Goal: Navigation & Orientation: Find specific page/section

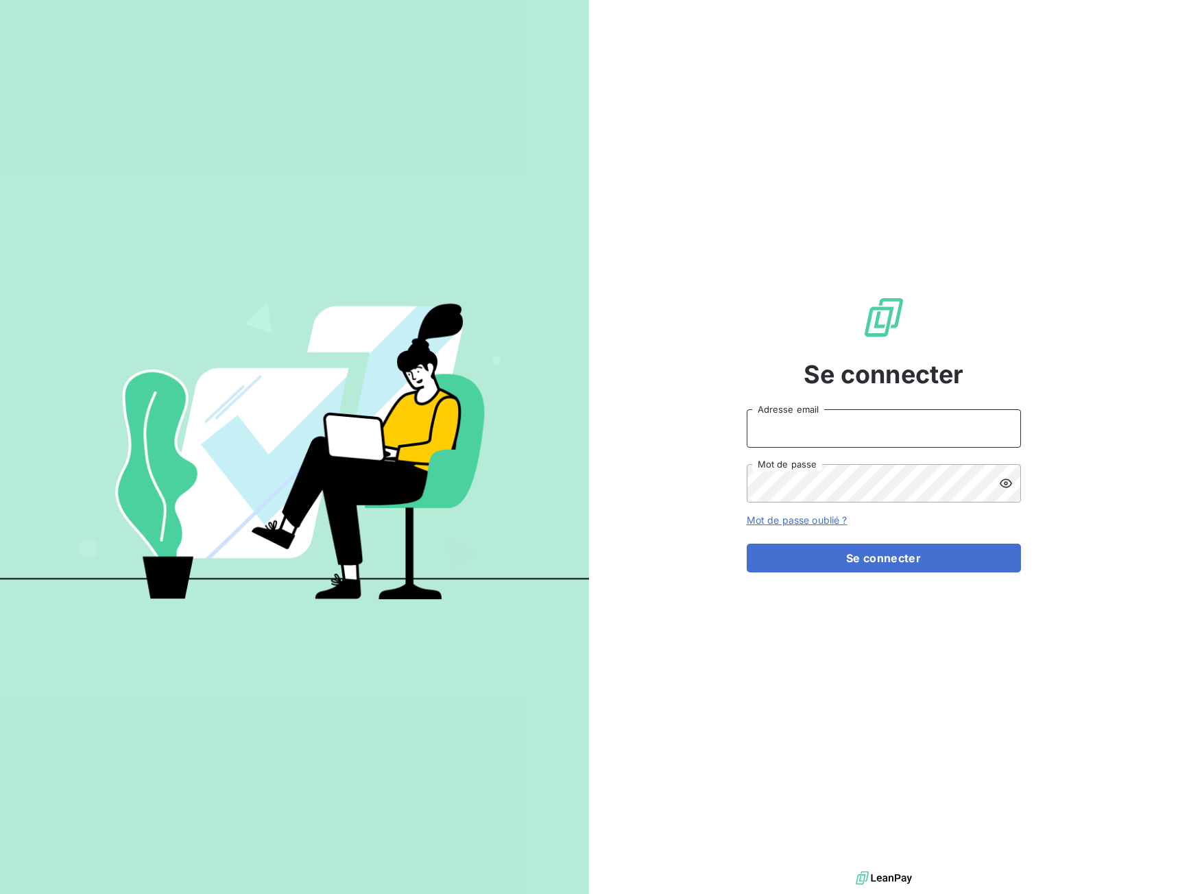
click at [763, 428] on input "Adresse email" at bounding box center [883, 428] width 274 height 38
type input "[EMAIL_ADDRESS][DOMAIN_NAME]"
click at [875, 563] on button "Se connecter" at bounding box center [883, 558] width 274 height 29
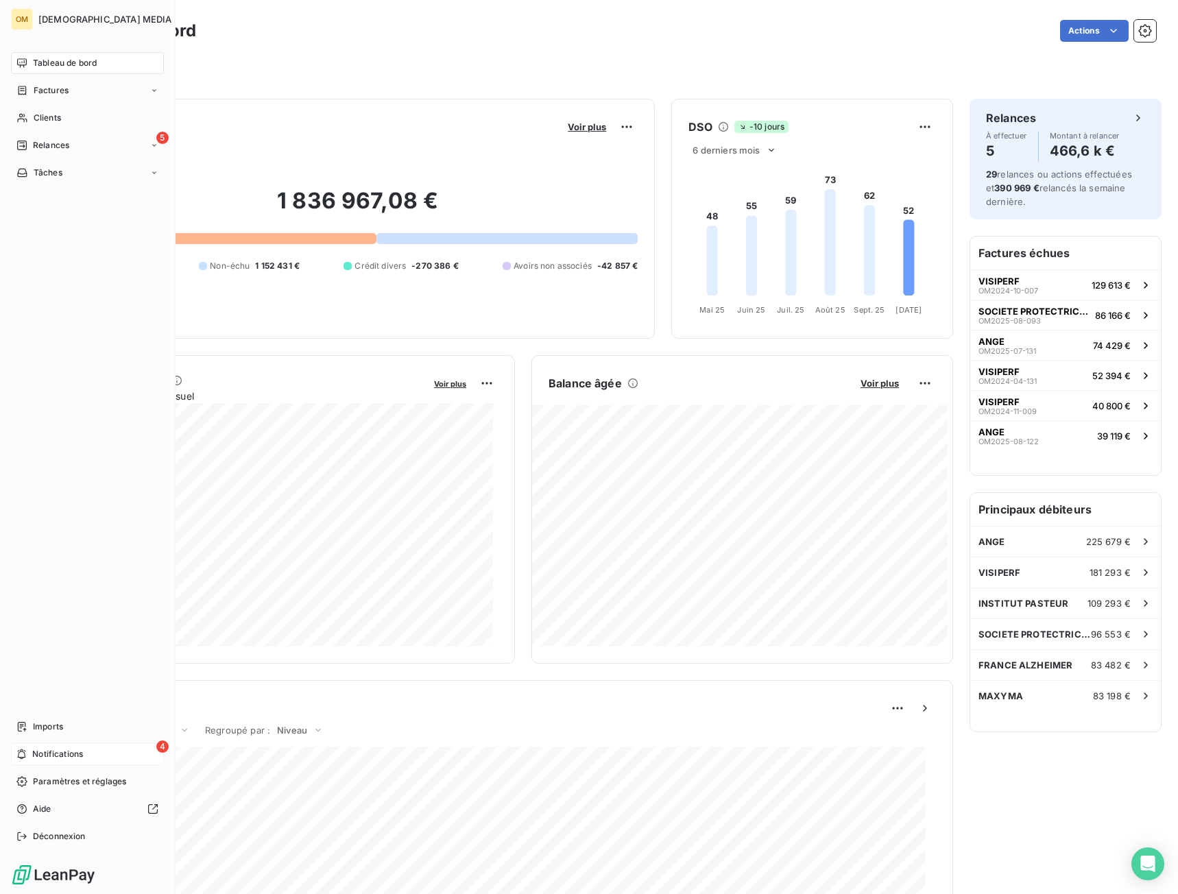
click at [32, 758] on span "Notifications" at bounding box center [57, 754] width 51 height 12
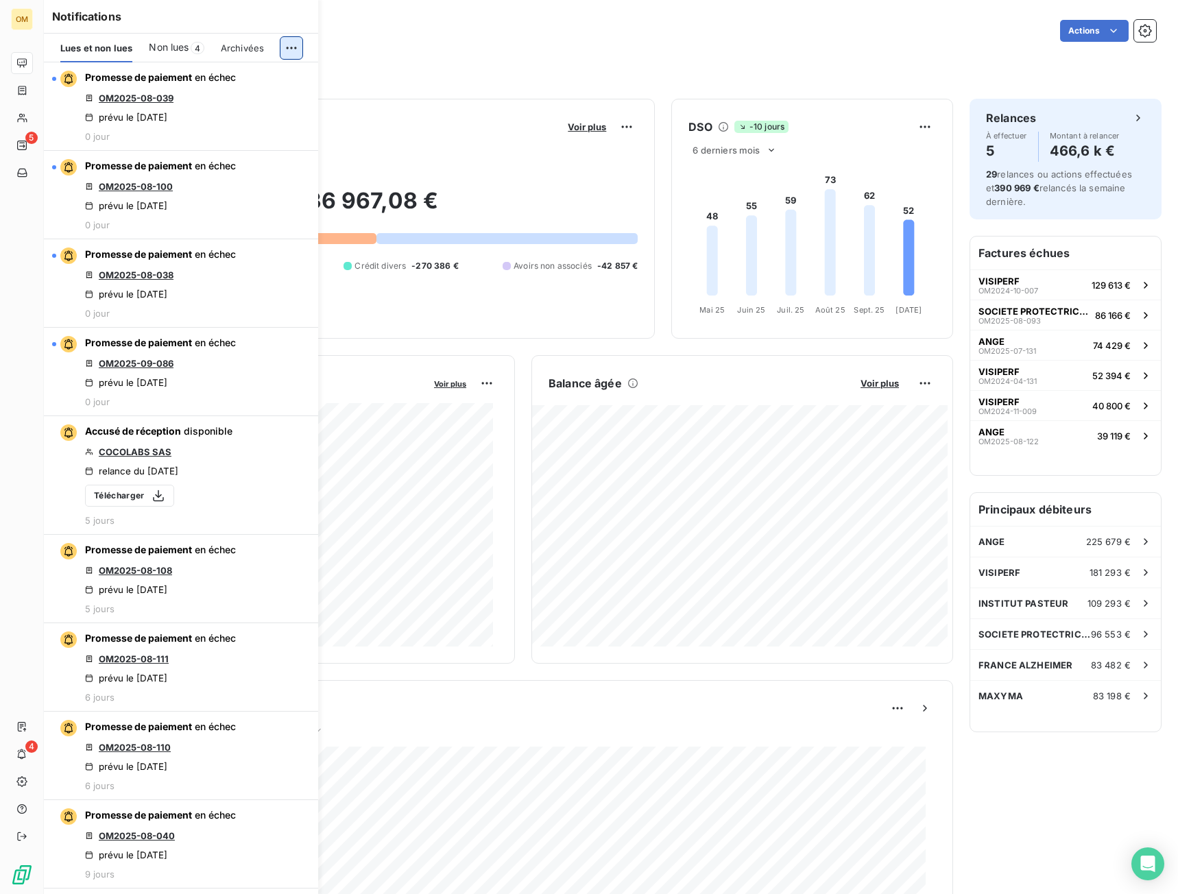
click at [287, 47] on html "OM 5 4 Tableau de bord Actions Filtrer Encours client Voir plus 1 836 967,08 € …" at bounding box center [589, 447] width 1178 height 894
click at [258, 79] on div "Tout marquer comme lu" at bounding box center [200, 78] width 192 height 22
click at [27, 65] on div "Tableau de bord" at bounding box center [87, 63] width 153 height 22
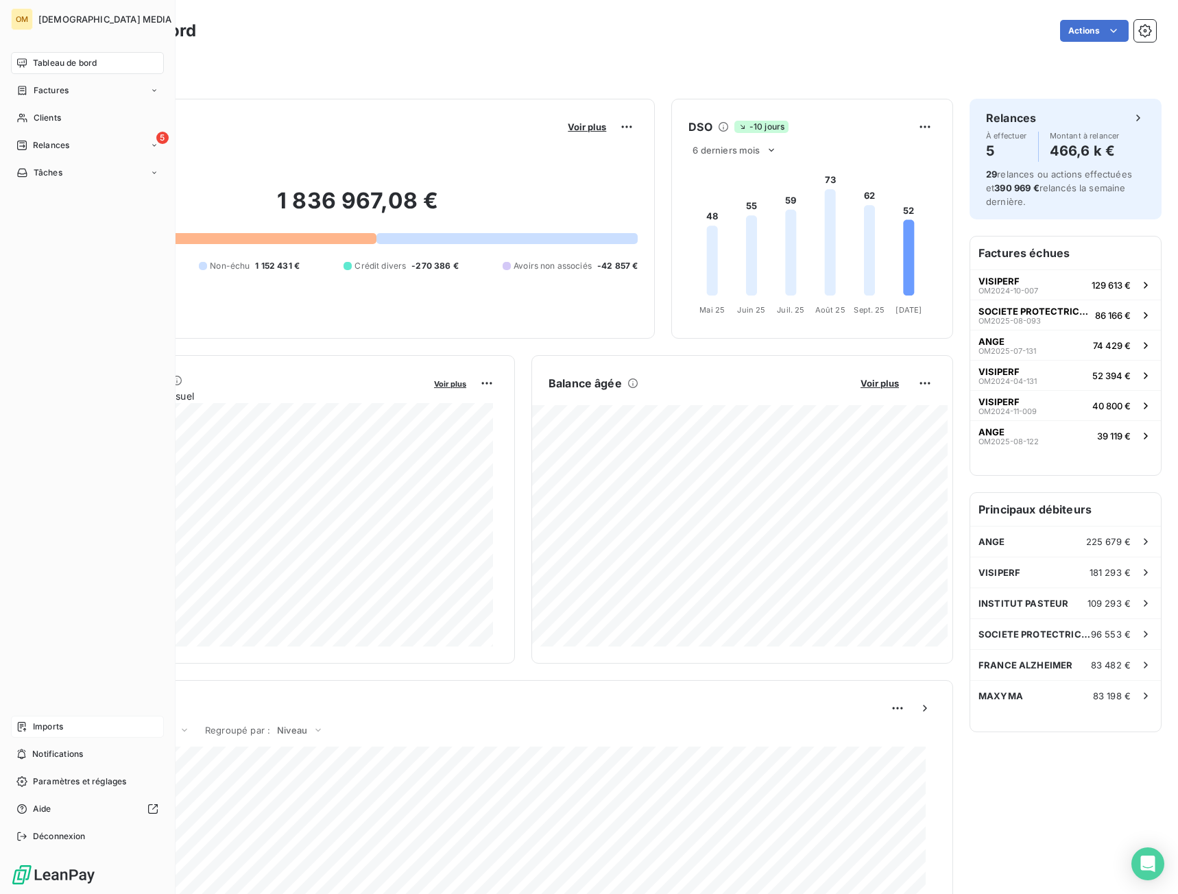
click at [49, 731] on span "Imports" at bounding box center [48, 726] width 30 height 12
